Goal: Task Accomplishment & Management: Use online tool/utility

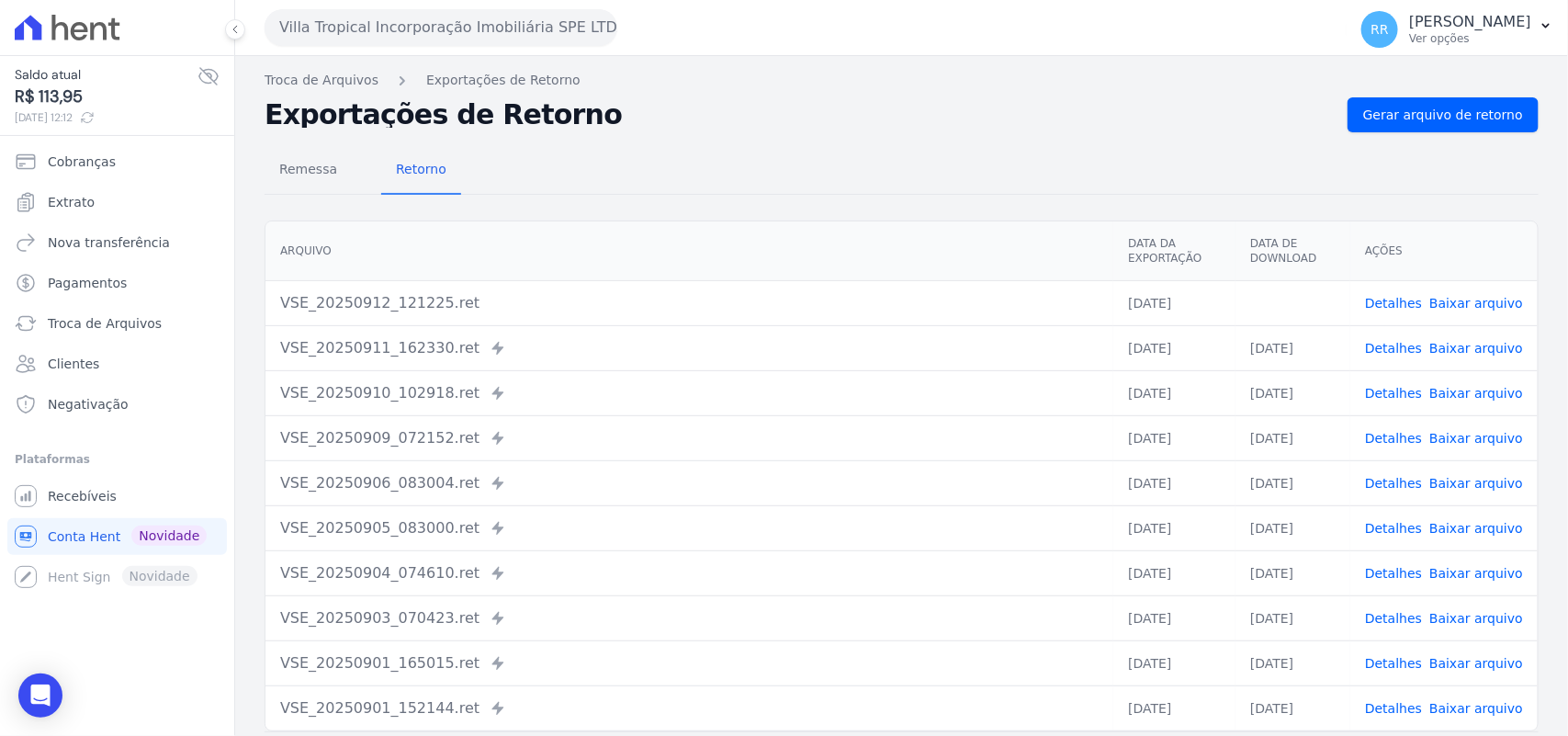
click at [288, 15] on button "Villa Tropical Incorporação Imobiliária SPE LTDA" at bounding box center [440, 27] width 352 height 37
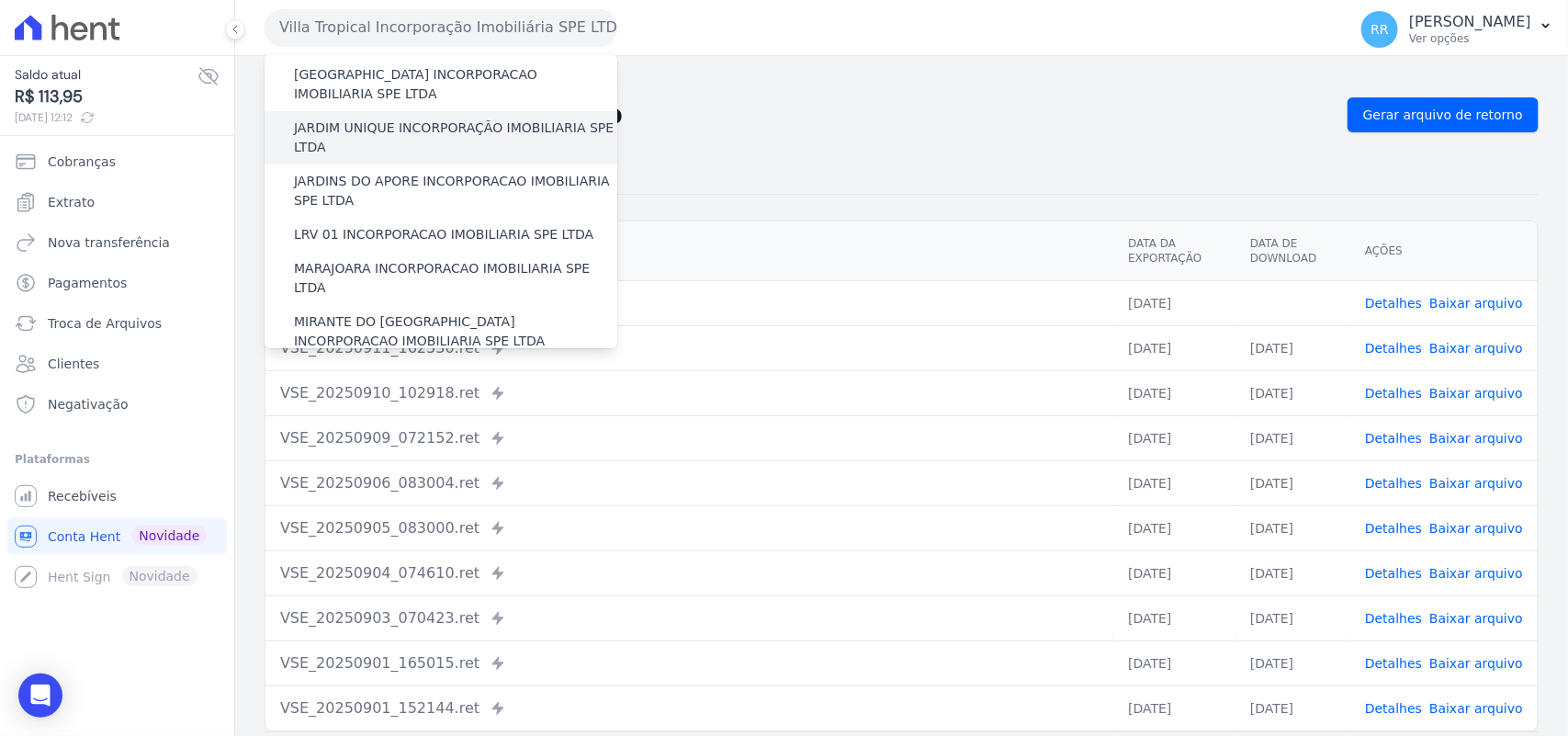
scroll to position [421, 0]
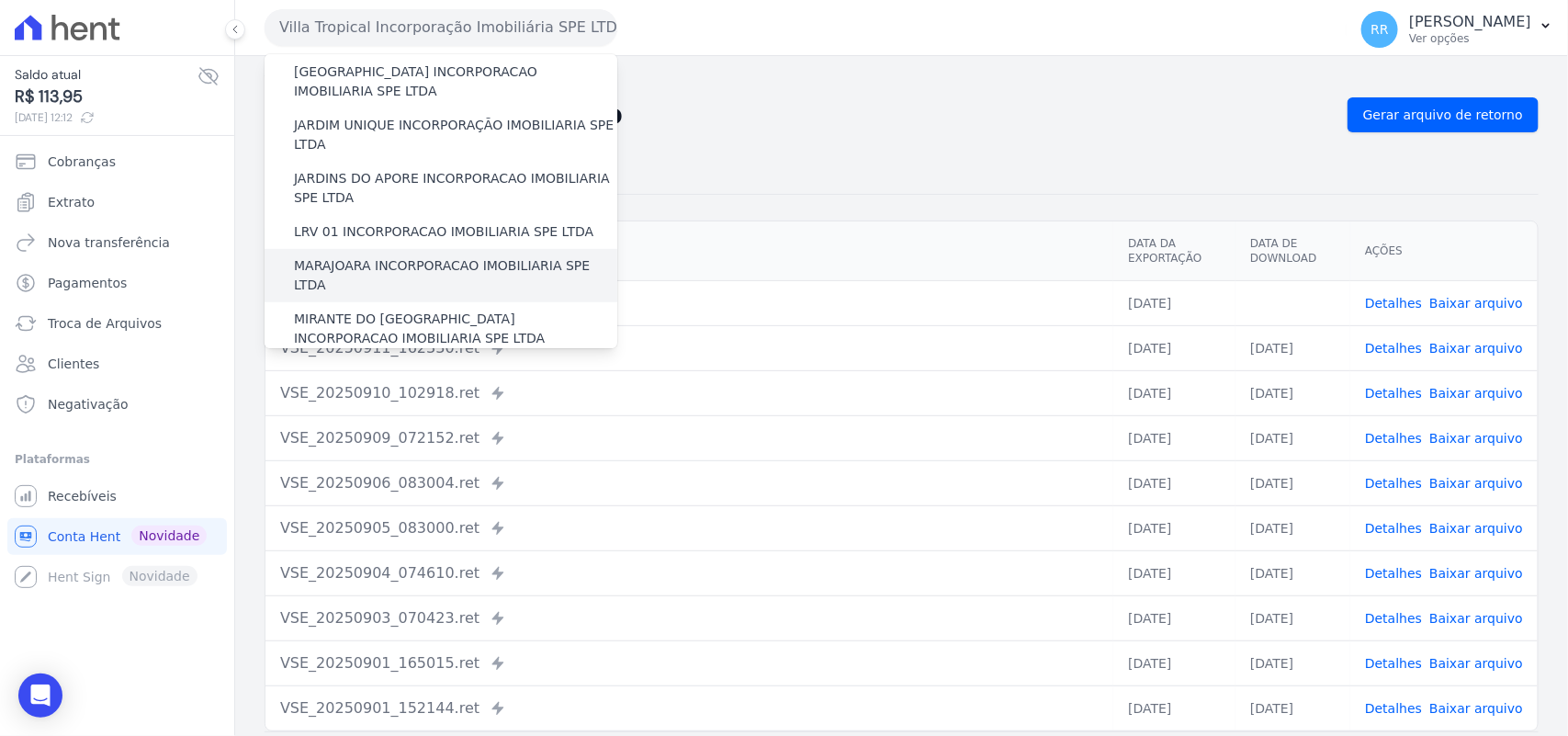
click at [401, 257] on label "MARAJOARA INCORPORACAO IMOBILIARIA SPE LTDA" at bounding box center [454, 276] width 323 height 39
click at [0, 0] on input "MARAJOARA INCORPORACAO IMOBILIARIA SPE LTDA" at bounding box center [0, 0] width 0 height 0
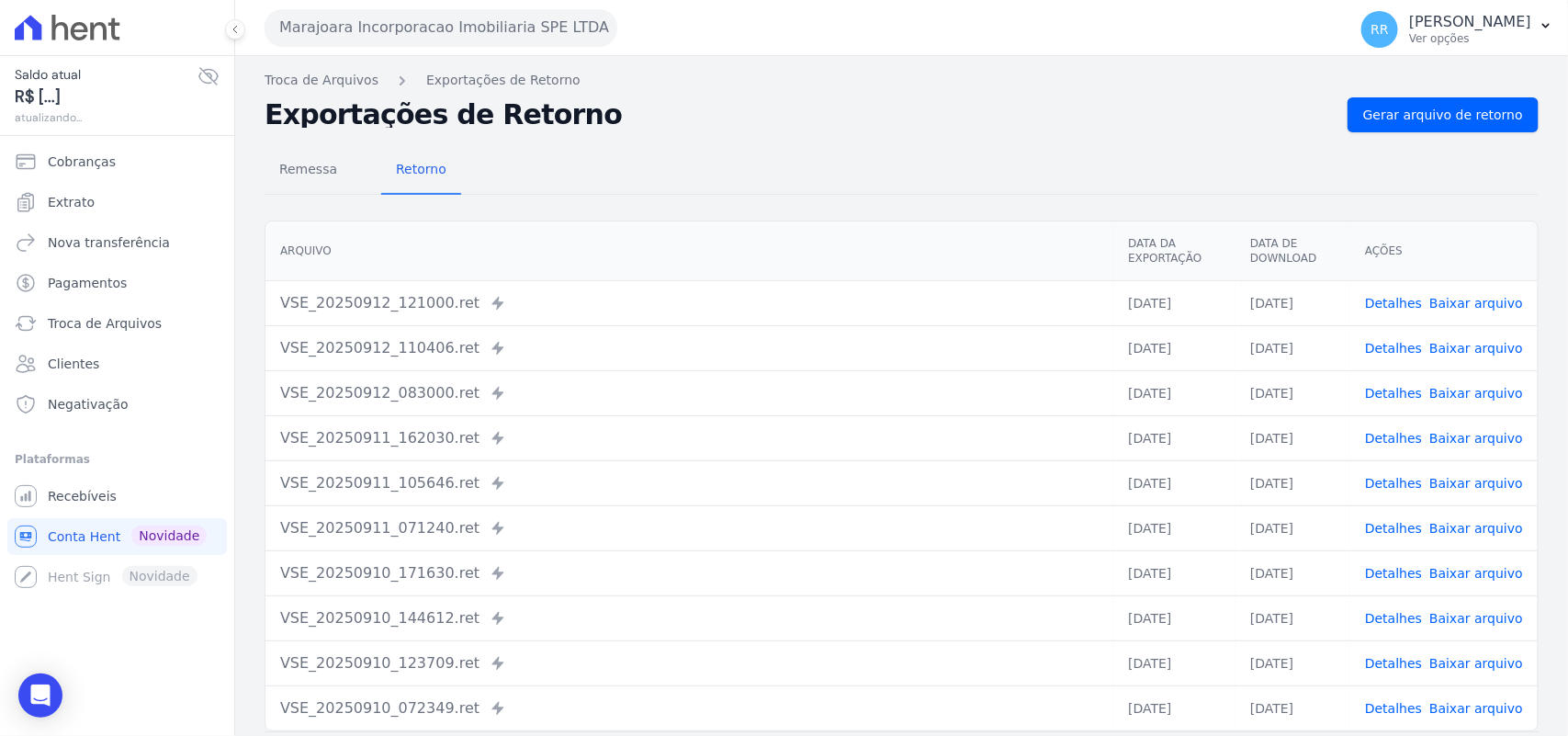
click at [1392, 301] on link "Detalhes" at bounding box center [1393, 303] width 57 height 15
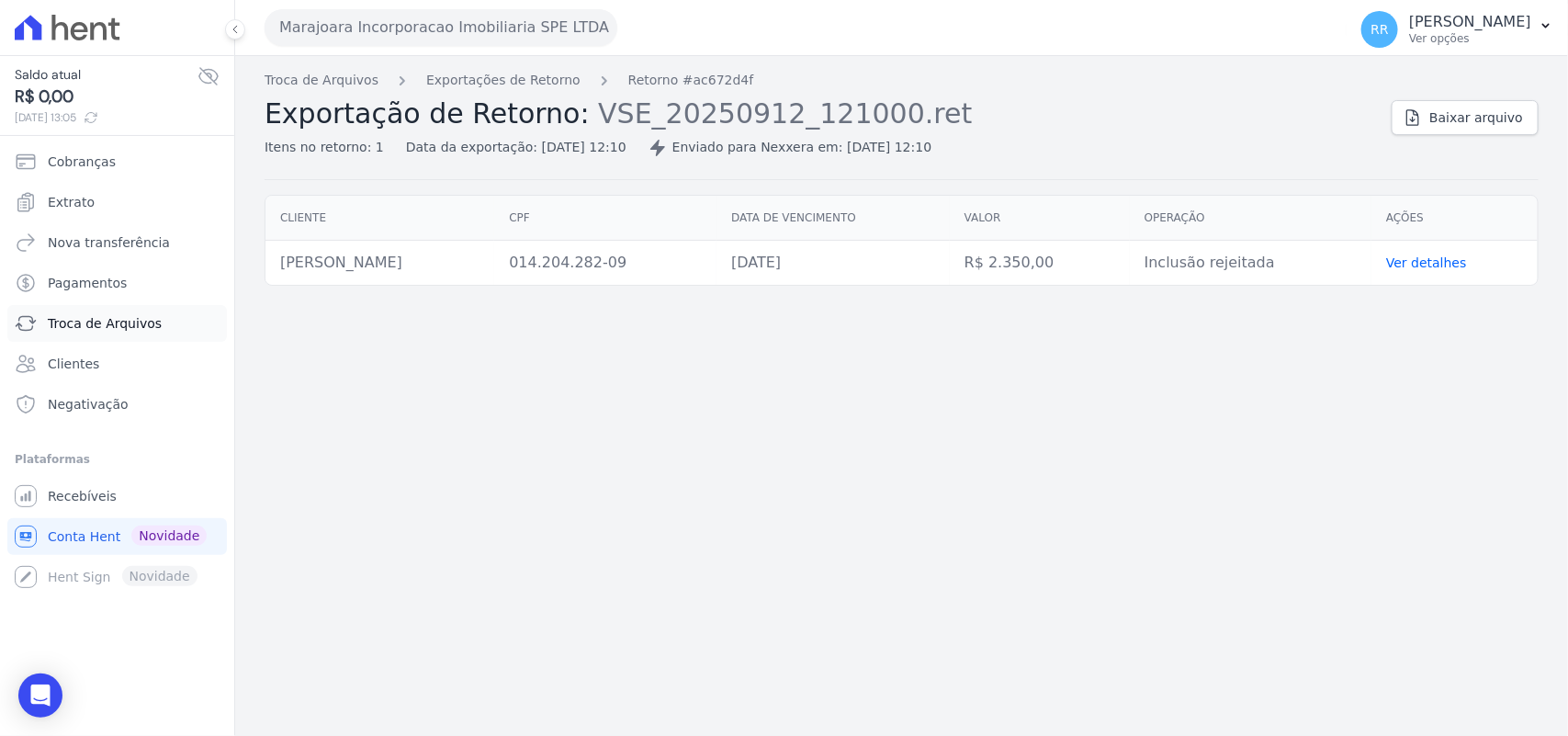
click at [145, 329] on span "Troca de Arquivos" at bounding box center [104, 323] width 114 height 18
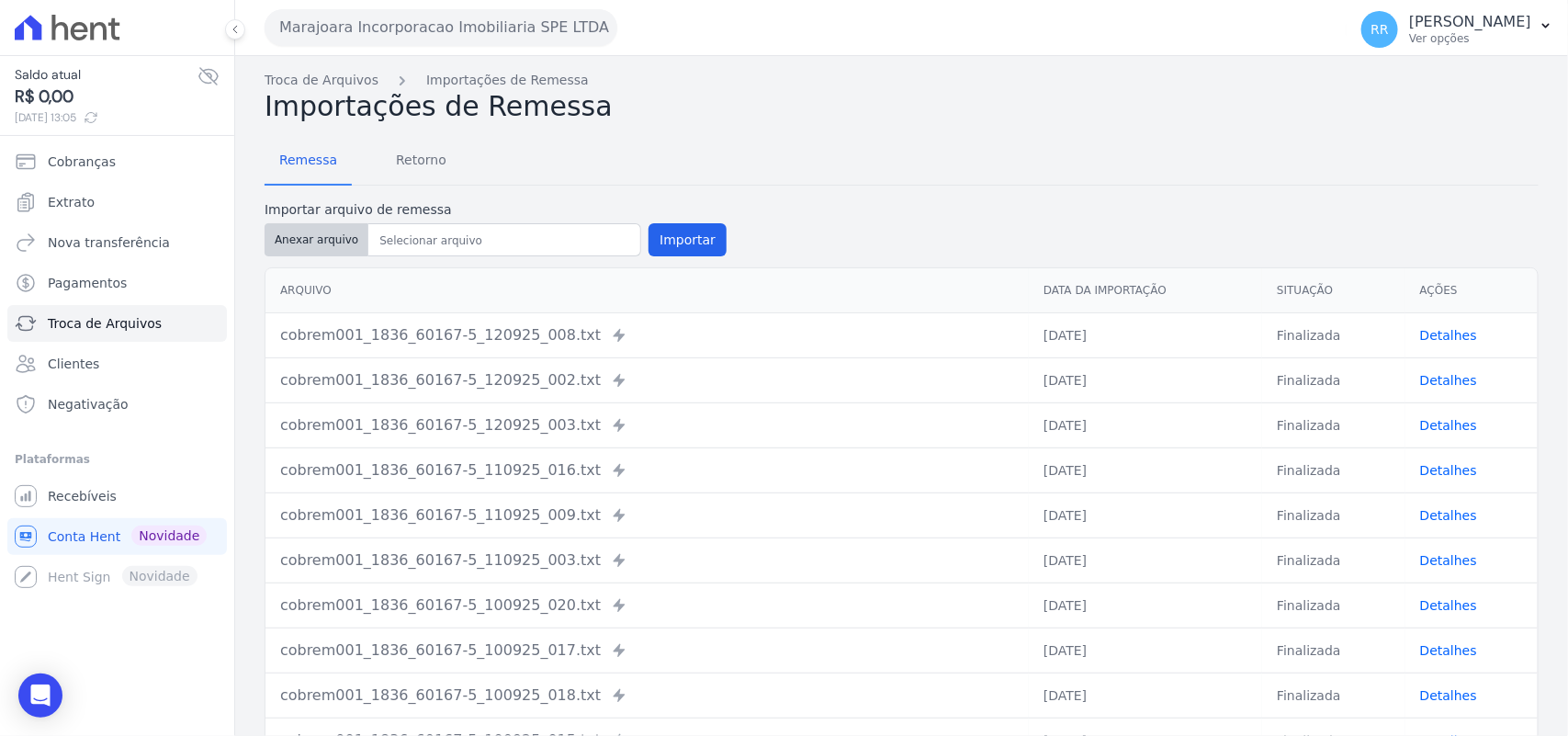
click at [314, 225] on button "Anexar arquivo" at bounding box center [316, 240] width 104 height 33
type input "cobrem001_1836_60167-5_120925_012.TXT"
click at [659, 229] on button "Importar" at bounding box center [687, 240] width 78 height 33
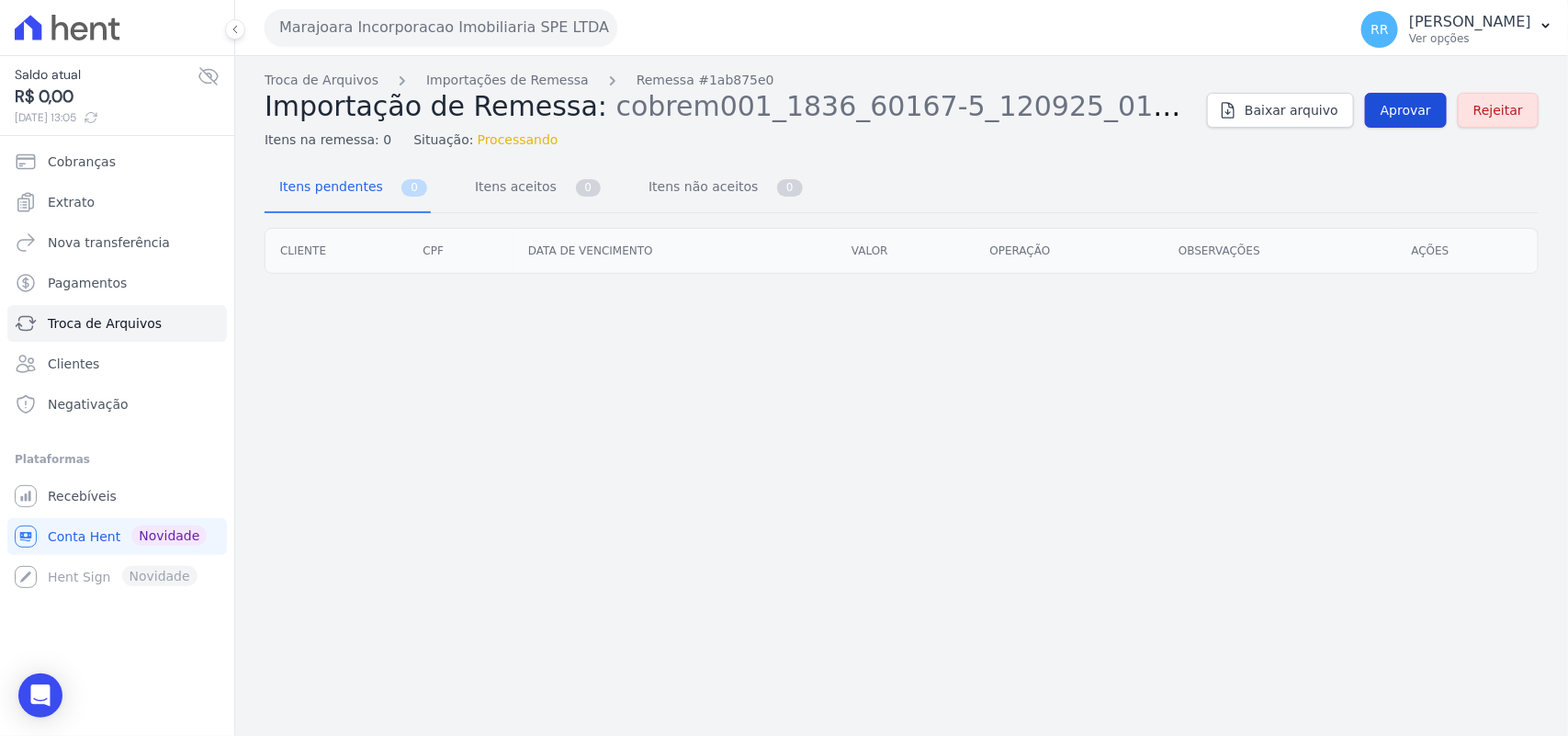
click at [1407, 115] on span "Aprovar" at bounding box center [1405, 110] width 50 height 18
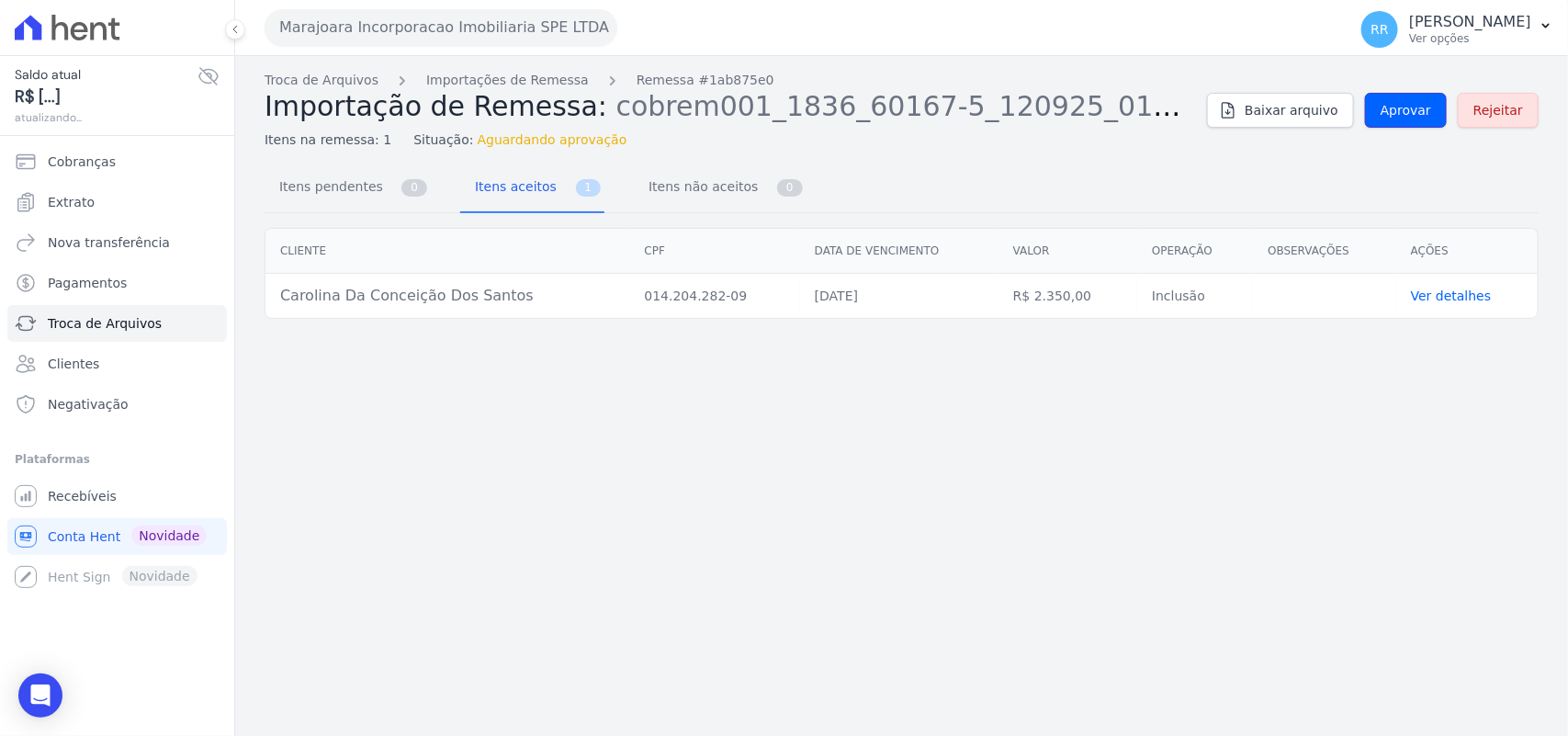
click at [1407, 115] on span "Aprovar" at bounding box center [1405, 110] width 50 height 18
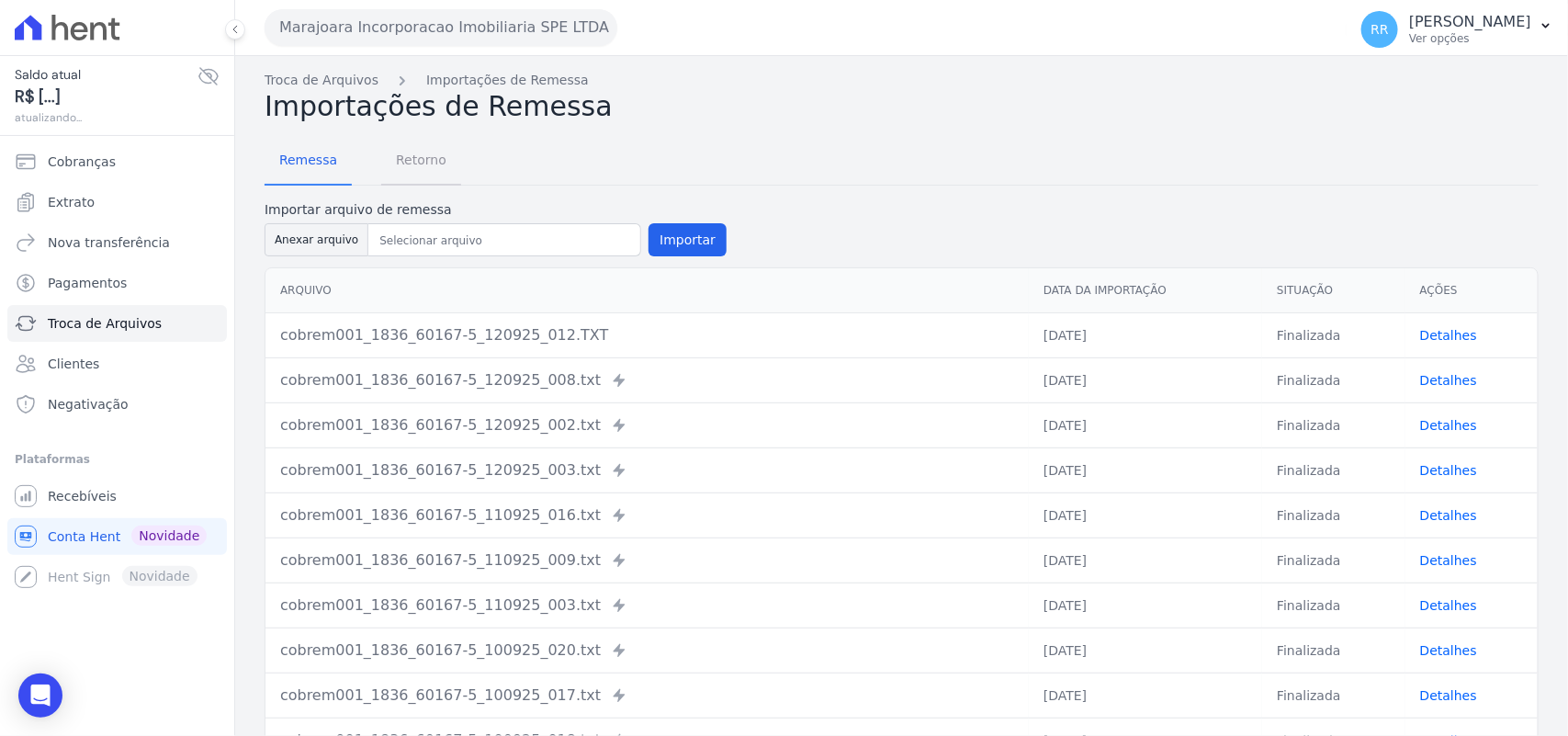
click at [398, 159] on span "Retorno" at bounding box center [420, 159] width 73 height 37
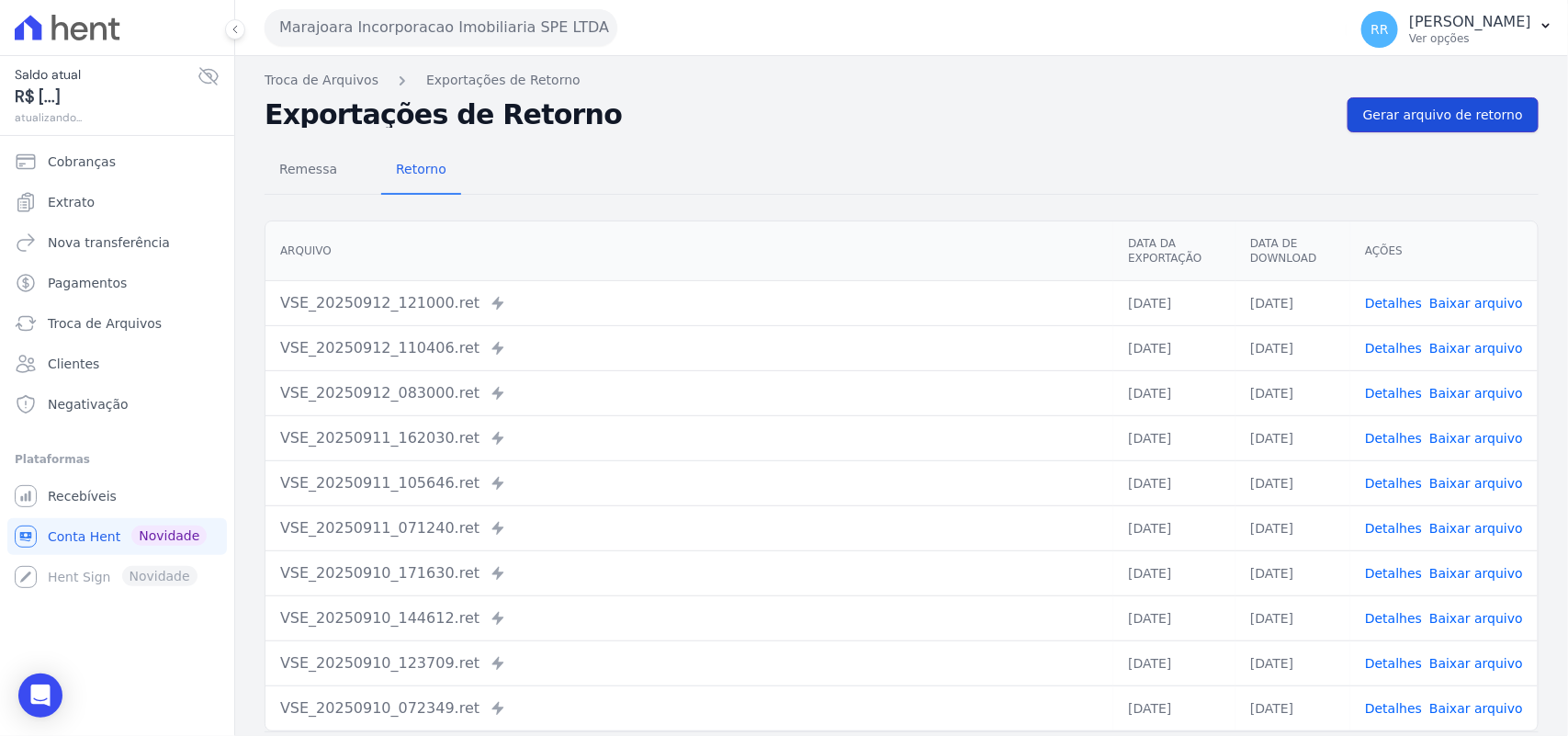
click at [1400, 103] on link "Gerar arquivo de retorno" at bounding box center [1443, 115] width 191 height 35
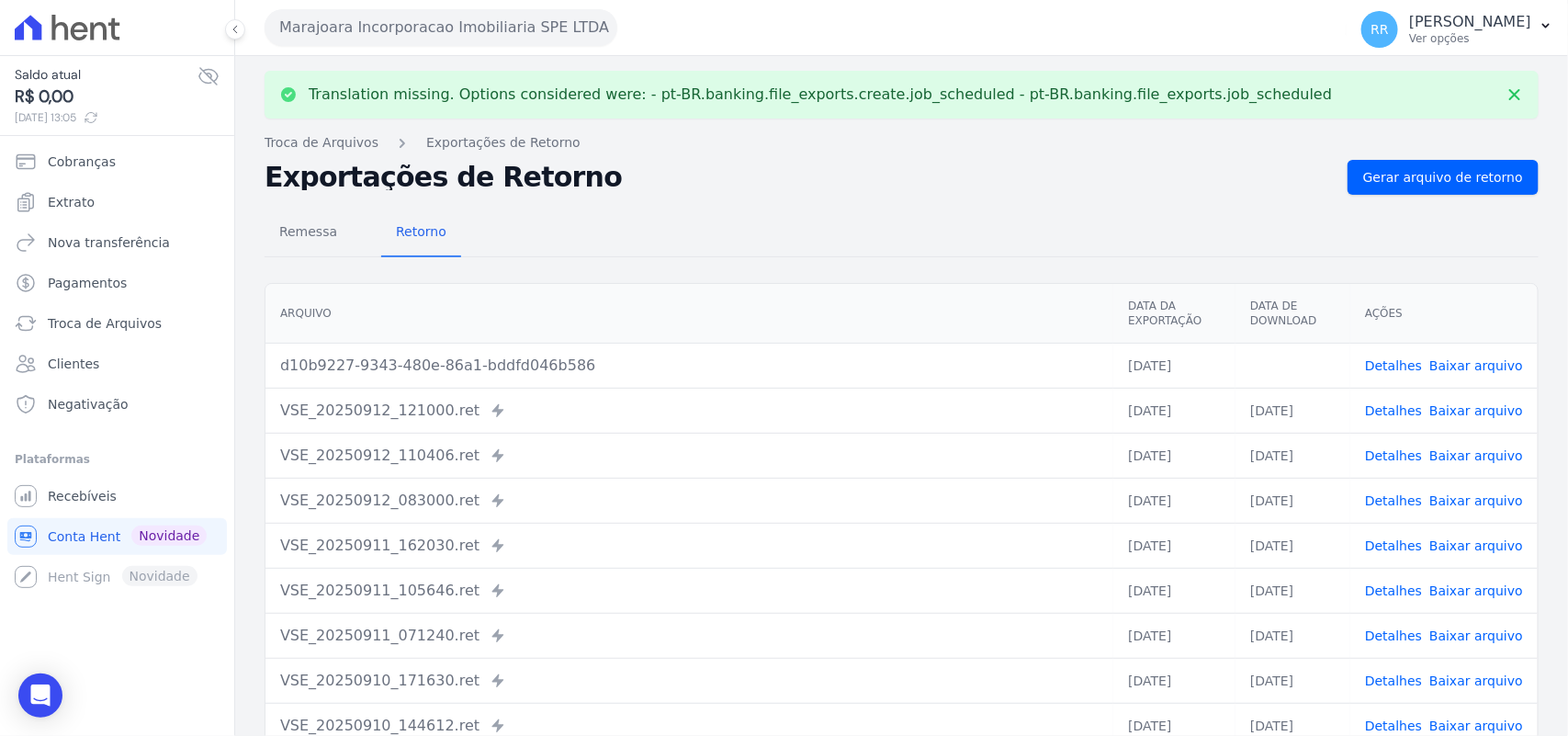
click at [1488, 360] on link "Baixar arquivo" at bounding box center [1475, 366] width 94 height 15
